Goal: Information Seeking & Learning: Learn about a topic

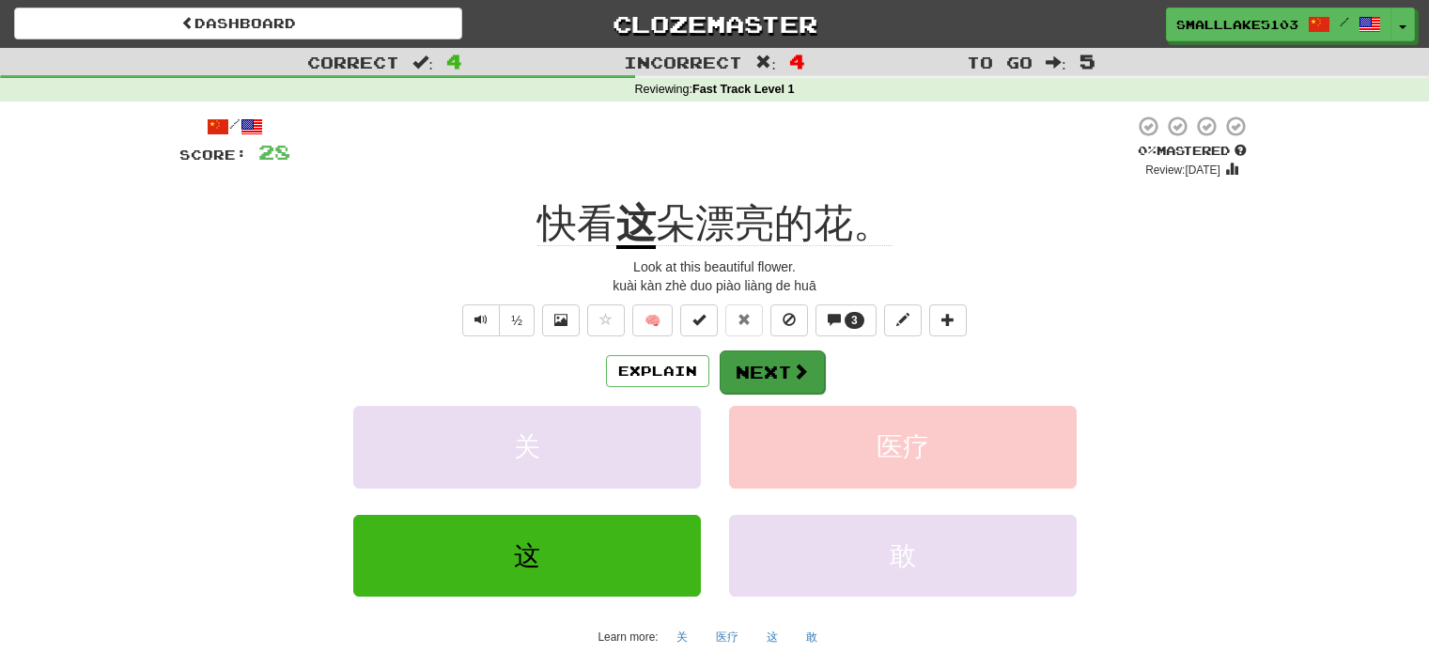
scroll to position [103, 0]
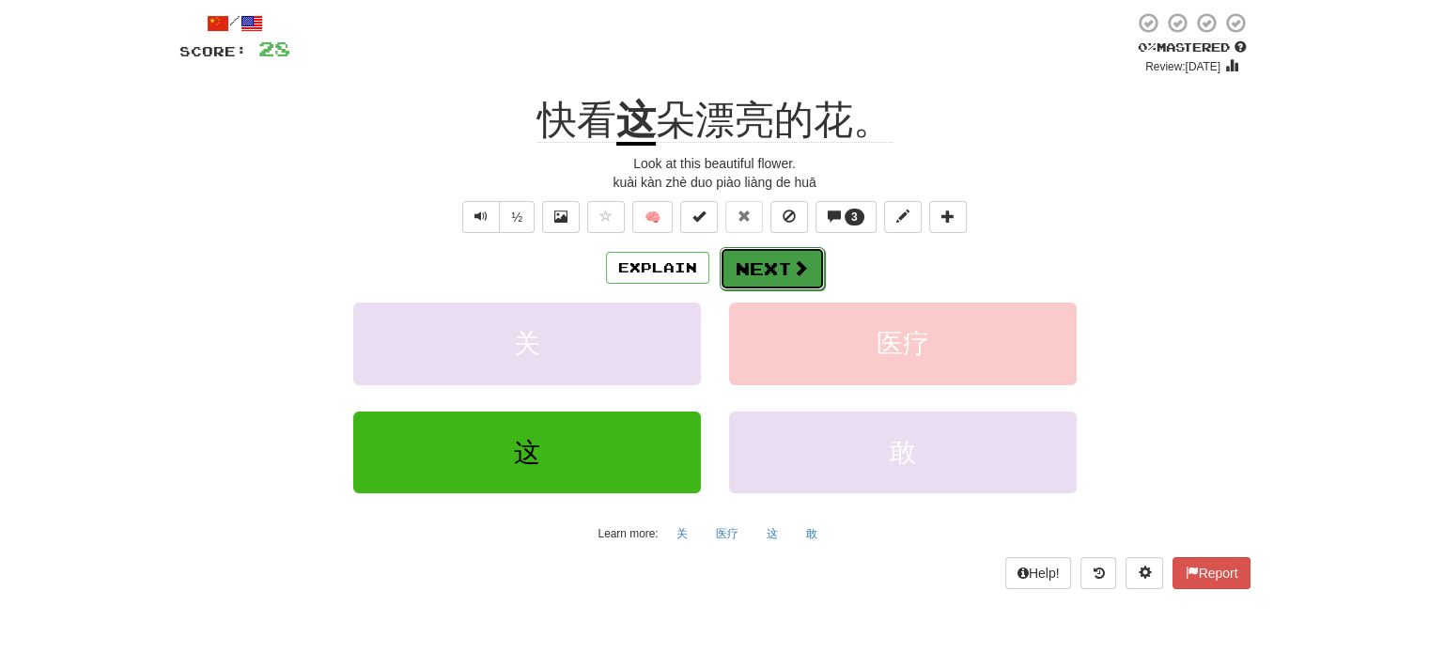
click at [776, 273] on button "Next" at bounding box center [772, 268] width 105 height 43
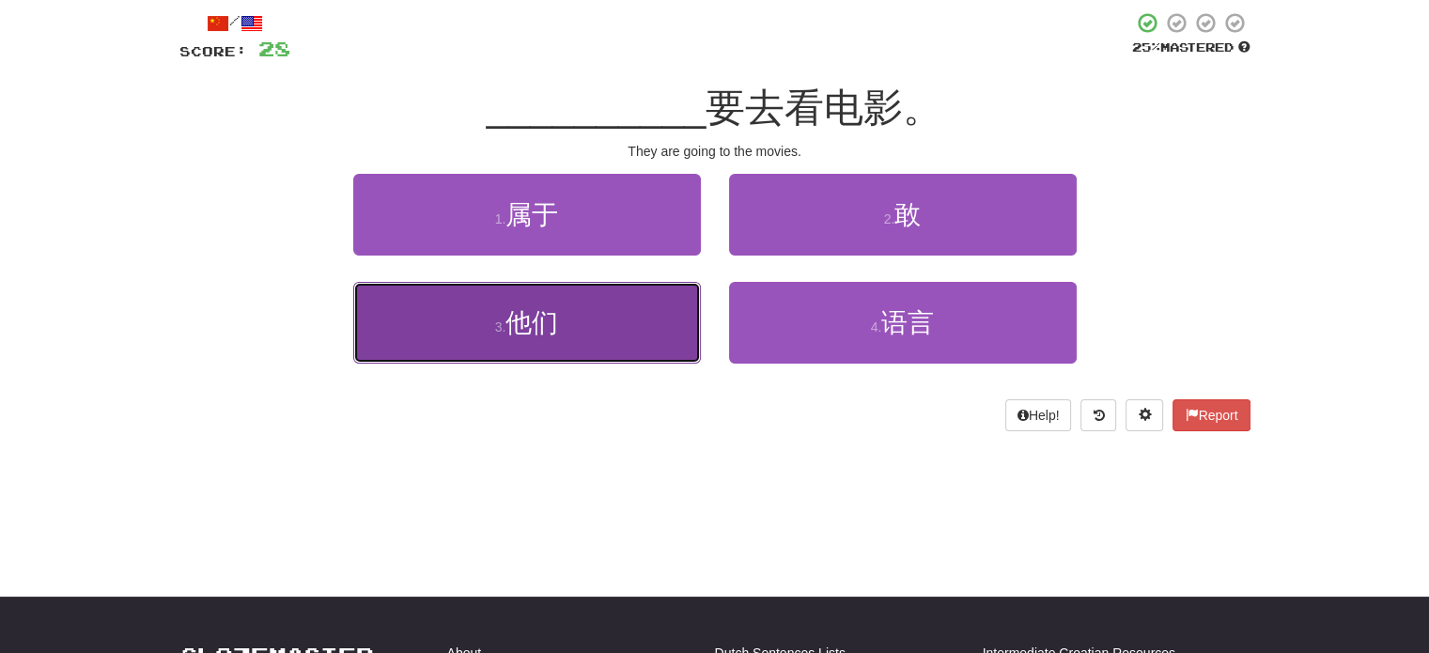
click at [598, 350] on button "3 . 他们" at bounding box center [527, 323] width 348 height 82
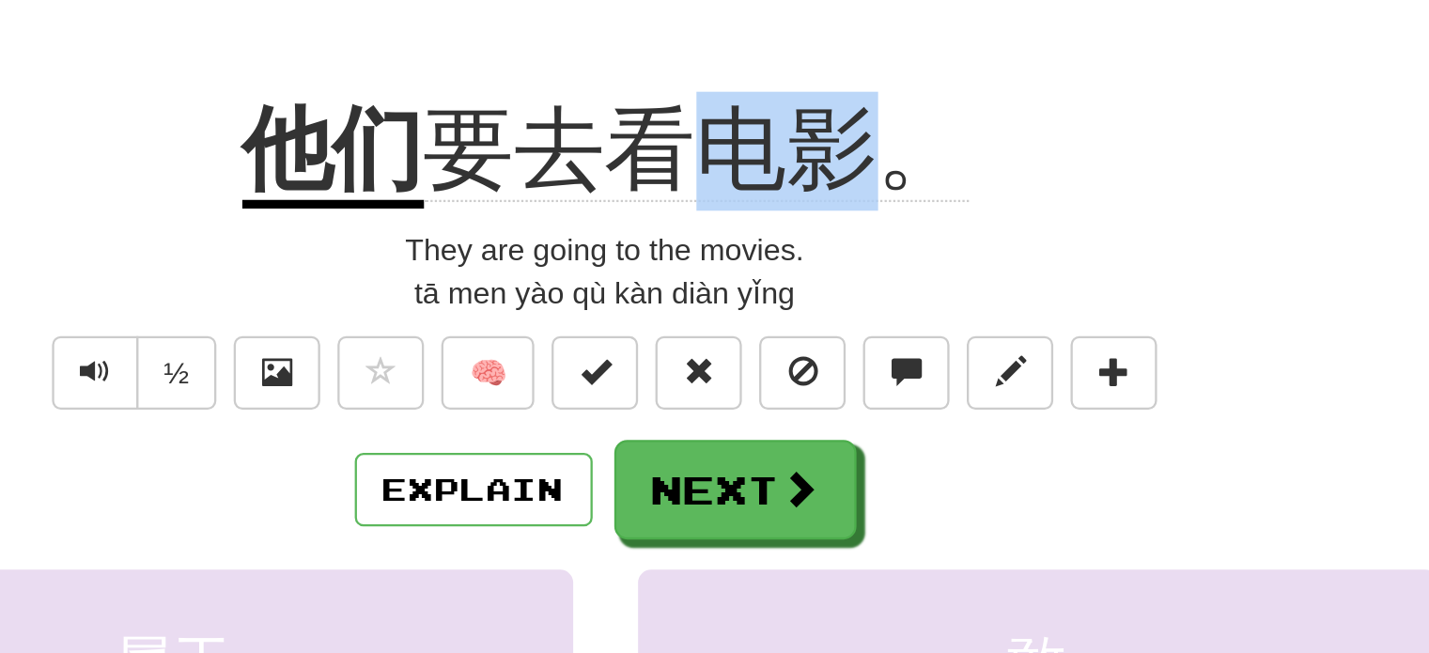
drag, startPoint x: 759, startPoint y: 119, endPoint x: 829, endPoint y: 122, distance: 69.6
click at [829, 122] on span "要去看电影。" at bounding box center [754, 120] width 237 height 45
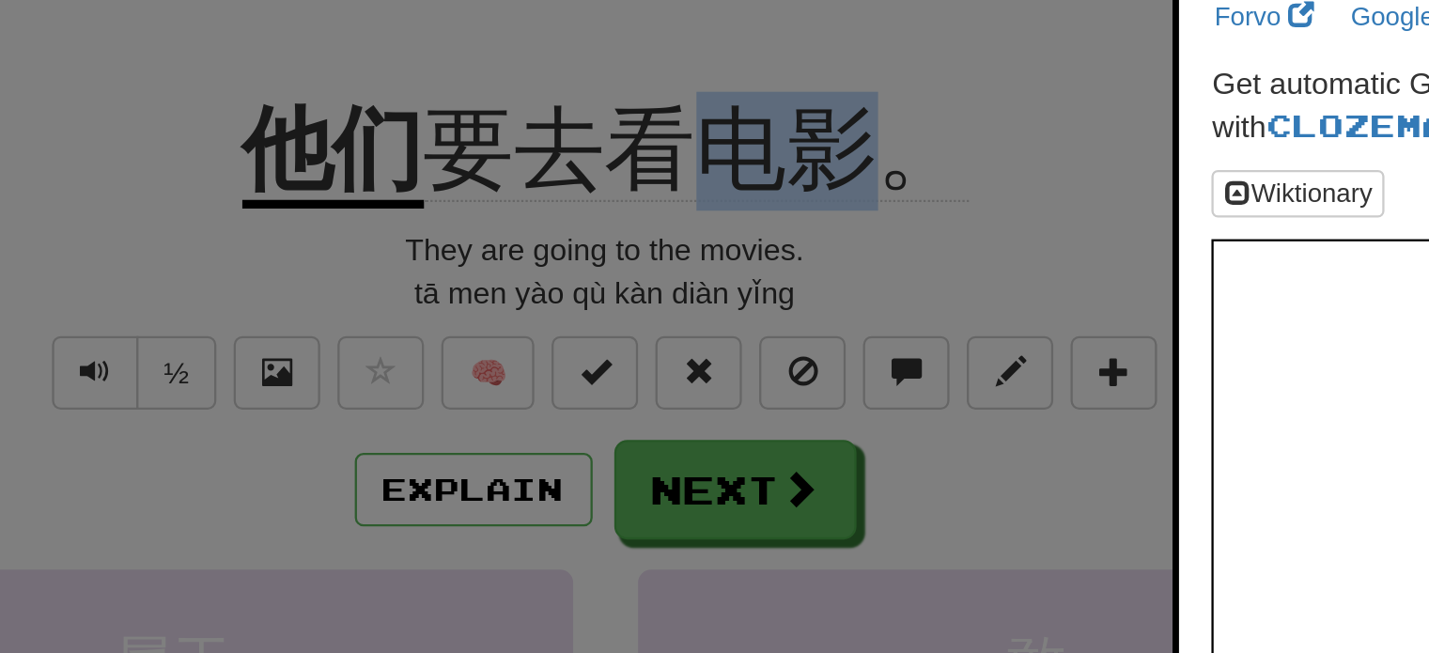
copy span "电影"
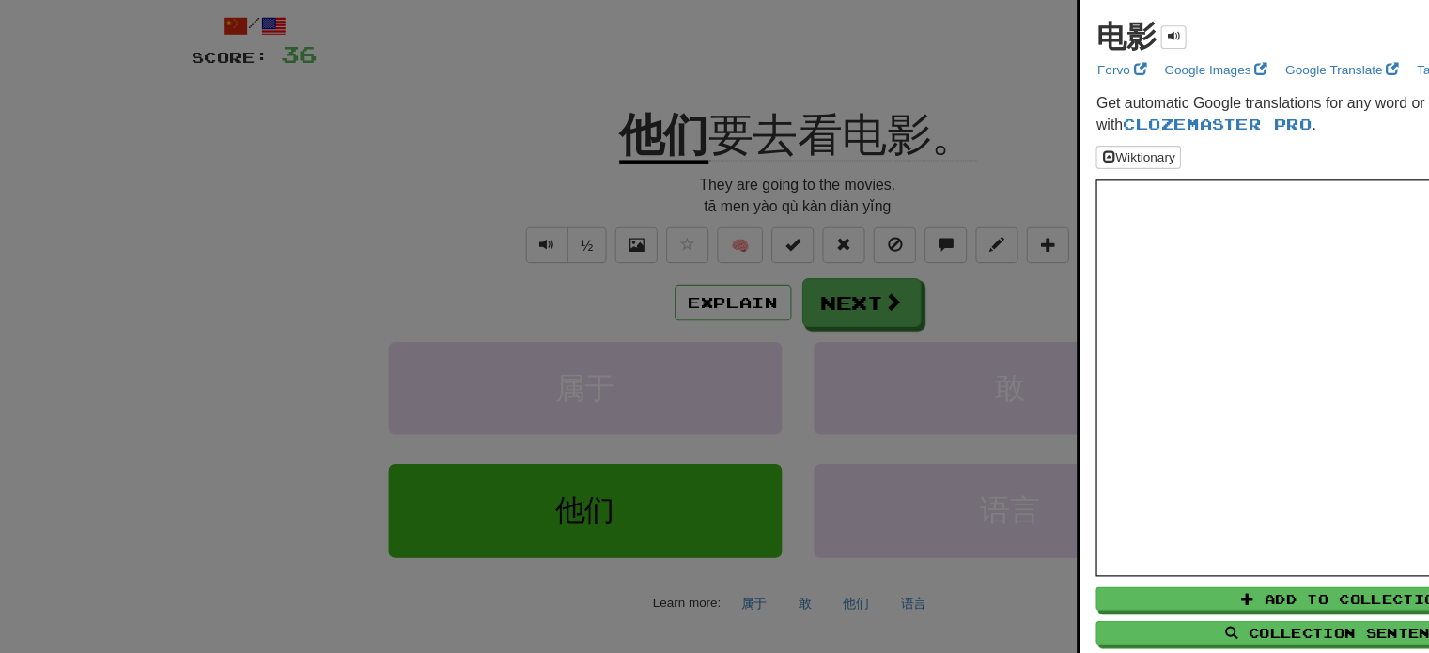
click at [448, 196] on div at bounding box center [714, 326] width 1429 height 653
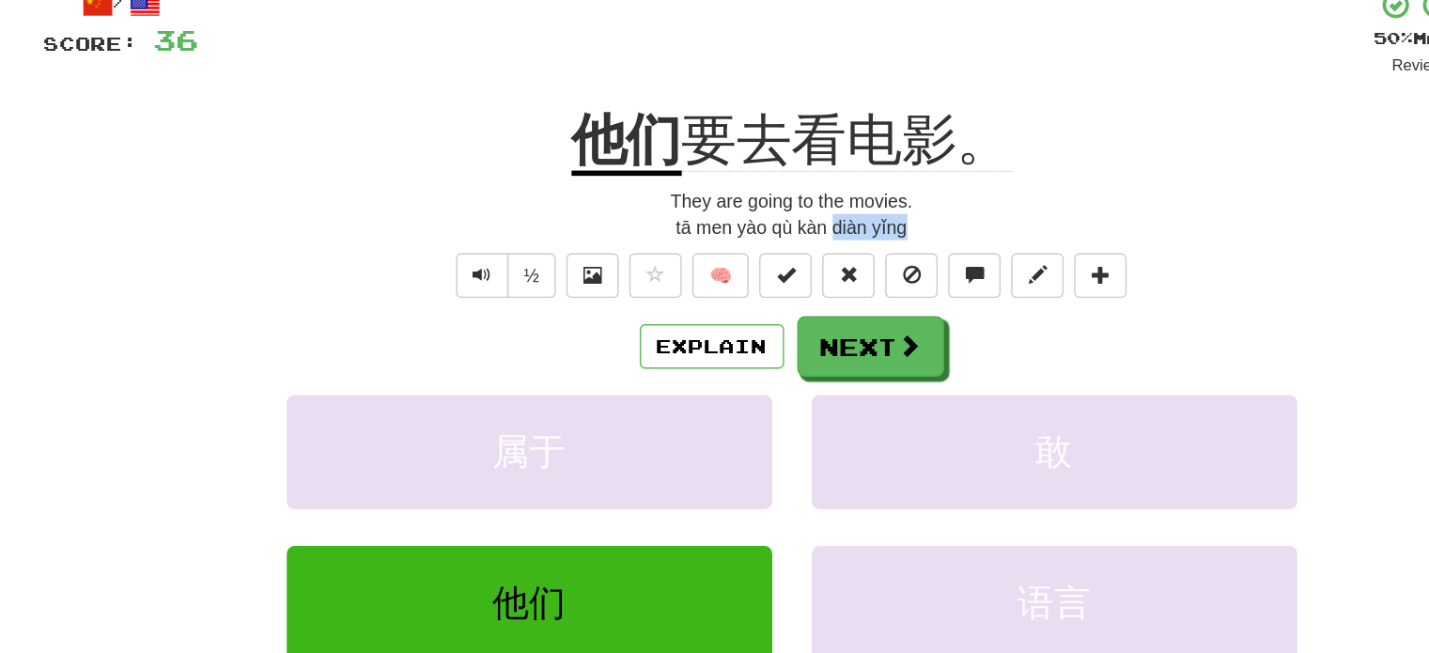
drag, startPoint x: 744, startPoint y: 184, endPoint x: 811, endPoint y: 181, distance: 66.8
click at [811, 181] on div "tā men yào qù kàn diàn yǐng" at bounding box center [714, 182] width 1071 height 19
copy div "[PERSON_NAME] yǐng"
